Goal: Task Accomplishment & Management: Manage account settings

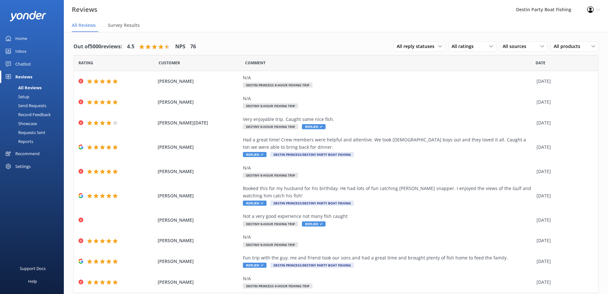
click at [20, 51] on div "Inbox" at bounding box center [20, 51] width 11 height 13
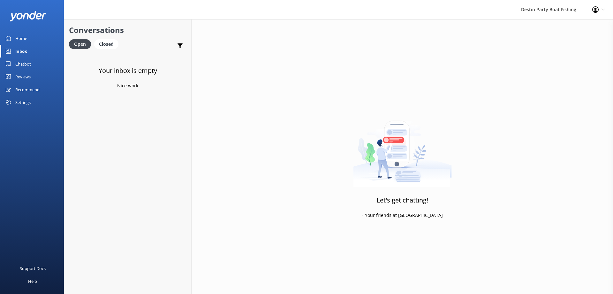
click at [23, 76] on div "Reviews" at bounding box center [22, 76] width 15 height 13
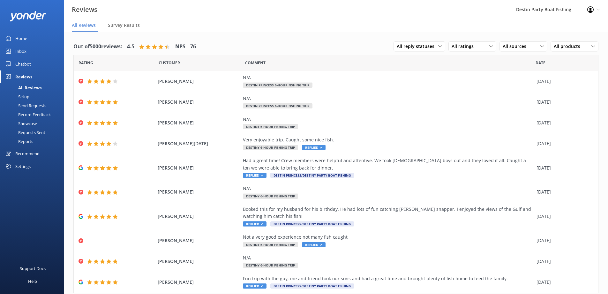
click at [13, 52] on link "Inbox" at bounding box center [32, 51] width 64 height 13
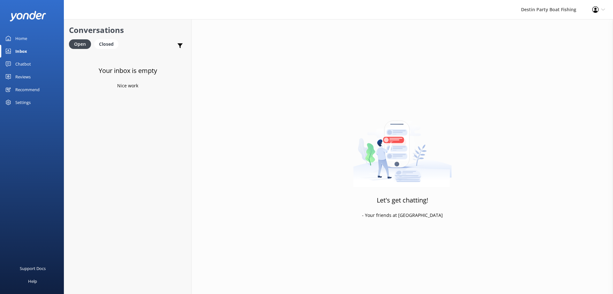
click at [8, 32] on link "Home" at bounding box center [32, 38] width 64 height 13
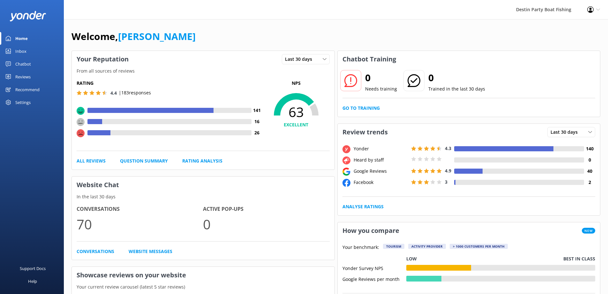
click at [28, 45] on link "Inbox" at bounding box center [32, 51] width 64 height 13
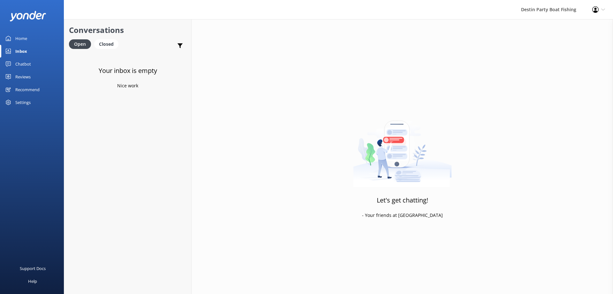
click at [23, 77] on div "Reviews" at bounding box center [22, 76] width 15 height 13
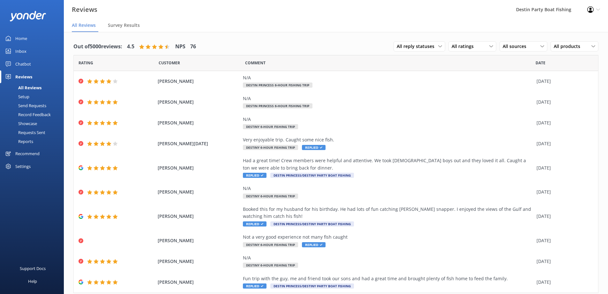
click at [20, 53] on div "Inbox" at bounding box center [20, 51] width 11 height 13
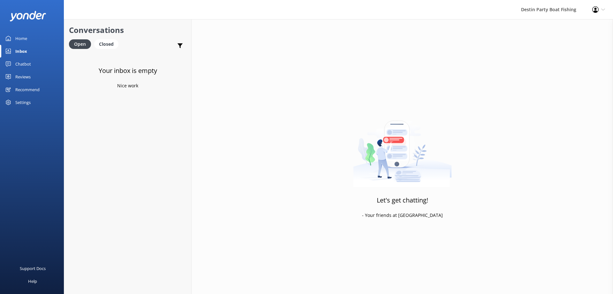
click at [20, 80] on div "Reviews" at bounding box center [22, 76] width 15 height 13
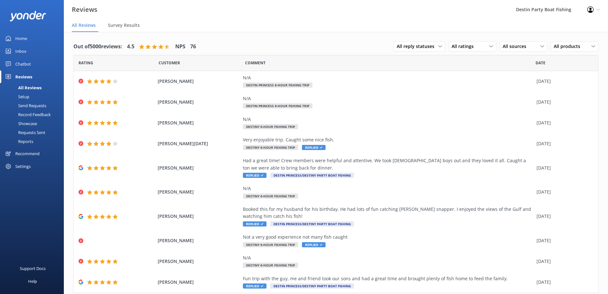
click at [19, 50] on div "Inbox" at bounding box center [20, 51] width 11 height 13
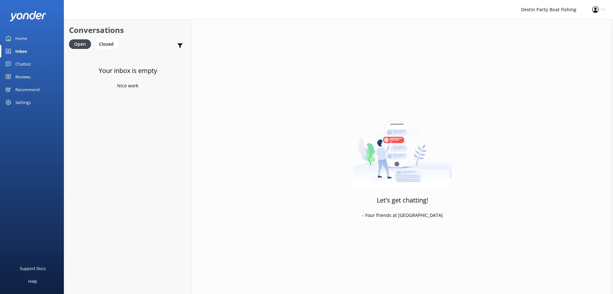
click at [22, 74] on div "Reviews" at bounding box center [22, 76] width 15 height 13
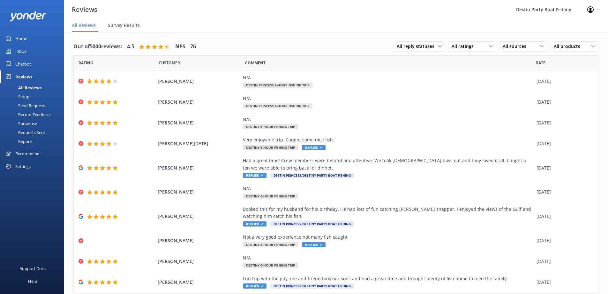
click at [19, 50] on div "Inbox" at bounding box center [20, 51] width 11 height 13
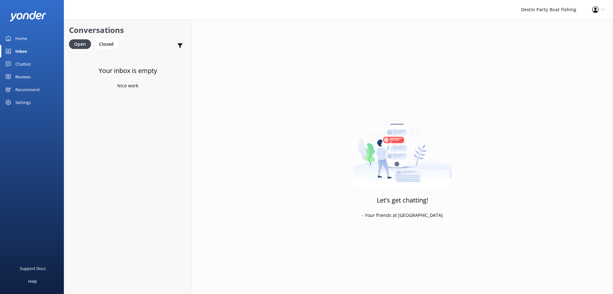
click at [24, 72] on div "Reviews" at bounding box center [22, 76] width 15 height 13
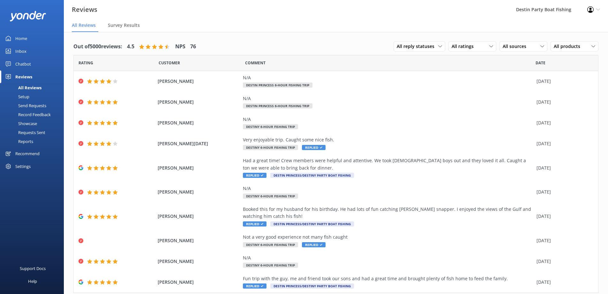
click at [19, 50] on div "Inbox" at bounding box center [20, 51] width 11 height 13
